Goal: Transaction & Acquisition: Purchase product/service

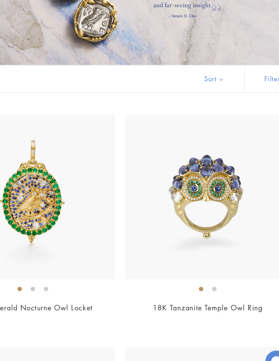
scroll to position [17, 0]
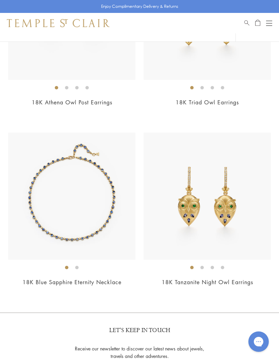
scroll to position [1494, 0]
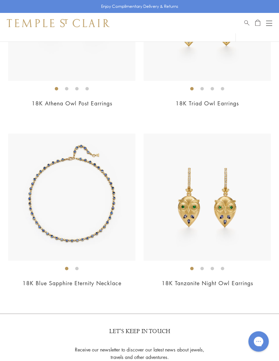
click at [227, 206] on img at bounding box center [206, 197] width 127 height 127
